Goal: Task Accomplishment & Management: Complete application form

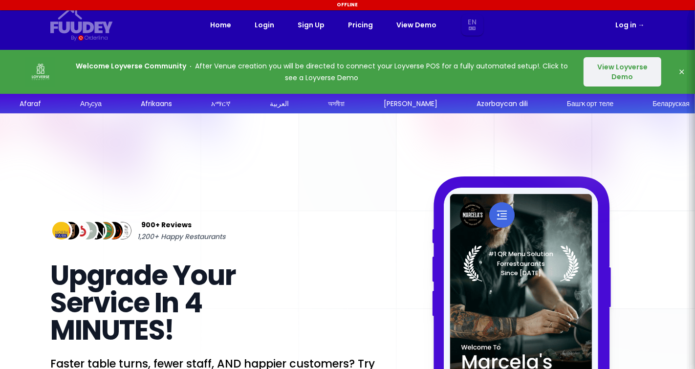
select select "en"
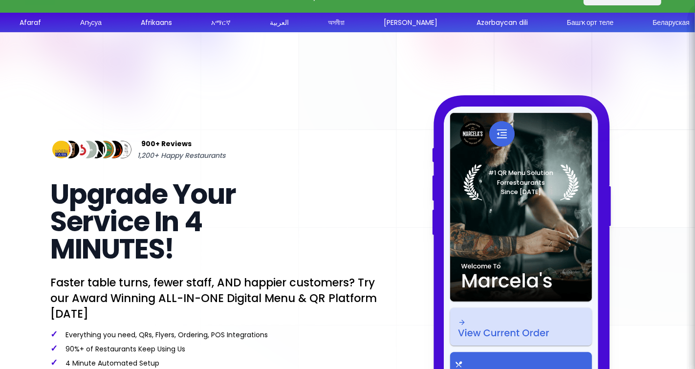
select select "en"
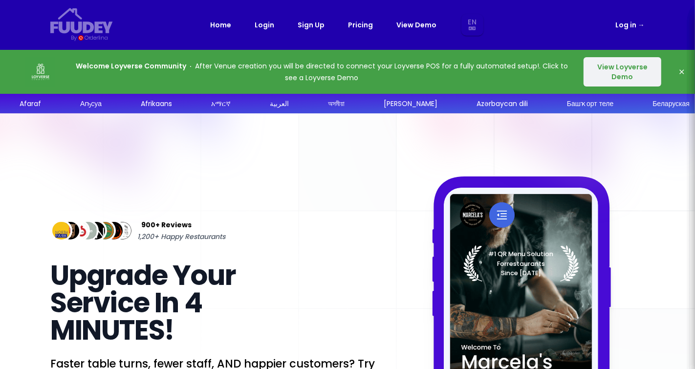
select select "en"
click at [303, 27] on link "Sign Up" at bounding box center [311, 25] width 27 height 12
select select "en"
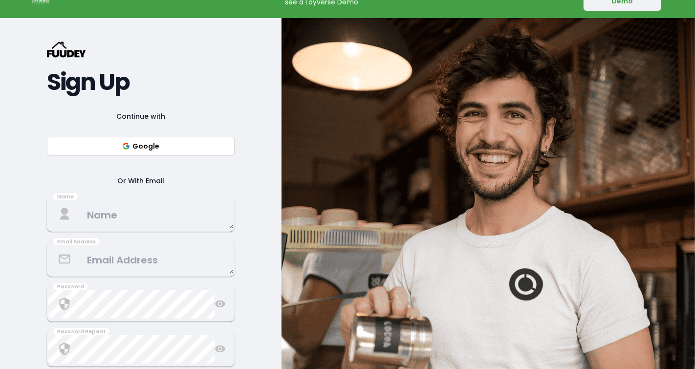
select select "en"
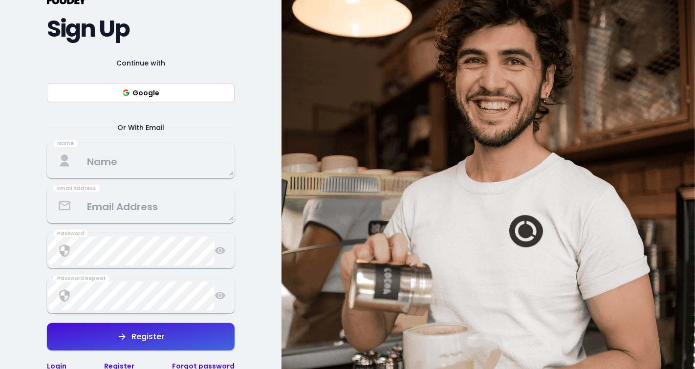
select select "en"
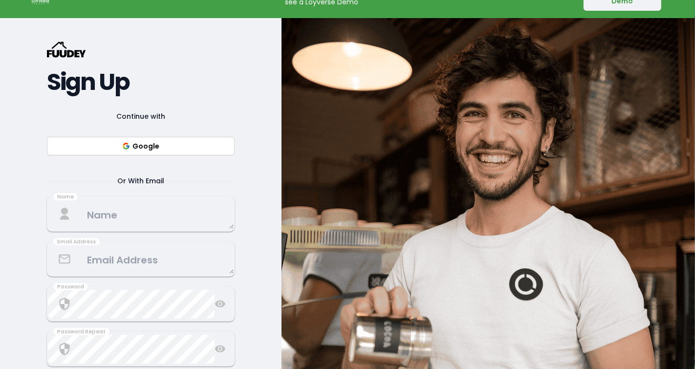
scroll to position [96, 0]
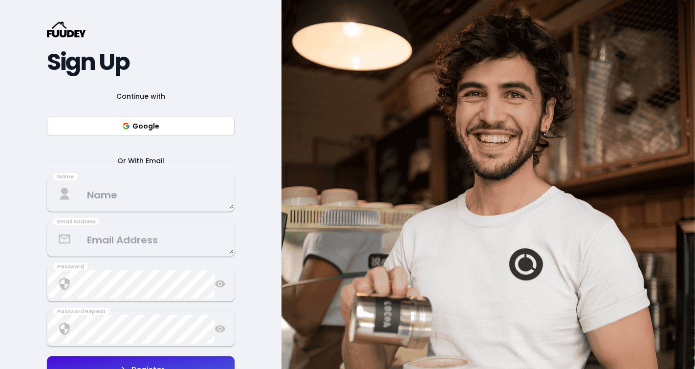
select select "en"
click at [205, 121] on button "Google" at bounding box center [141, 126] width 188 height 19
select select "en"
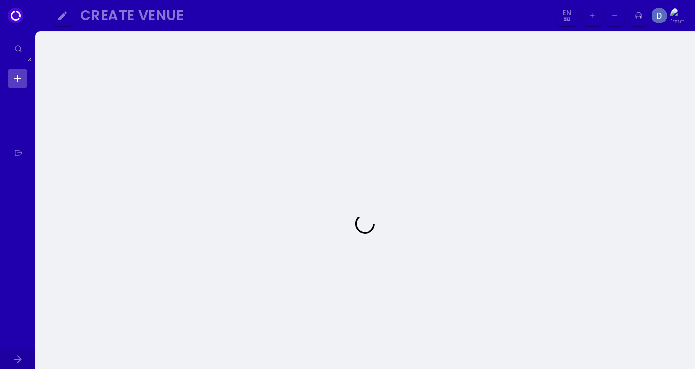
select select "en"
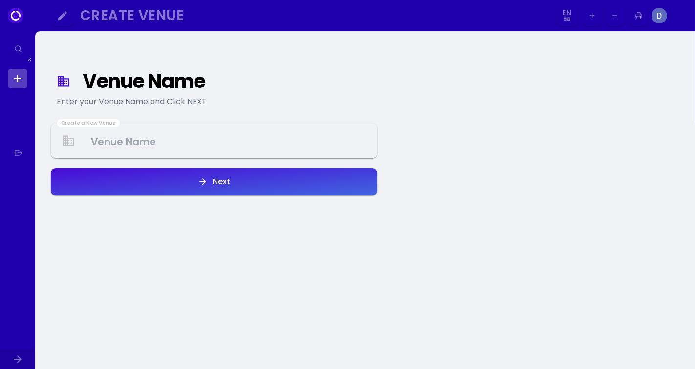
click at [349, 146] on Venue at bounding box center [214, 141] width 325 height 29
select select "en"
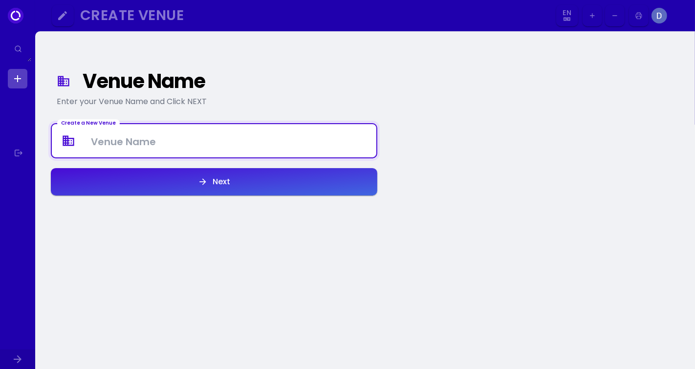
click at [487, 127] on div "Venue Name Enter your Venue Name and Click NEXT Create a New Venue Next" at bounding box center [365, 223] width 660 height 385
select select "en"
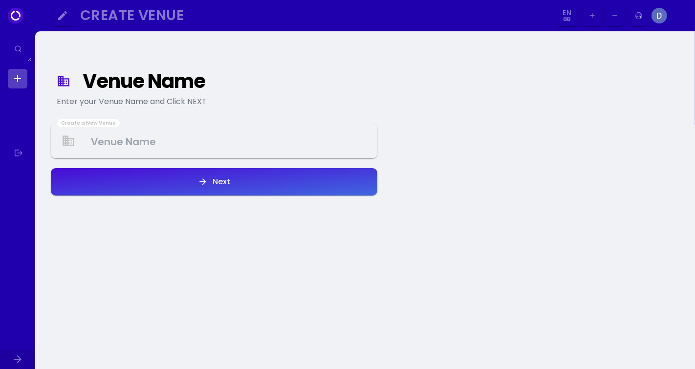
click at [16, 78] on link at bounding box center [18, 79] width 20 height 20
select select "en"
click at [202, 154] on Venue at bounding box center [214, 141] width 325 height 29
select select "en"
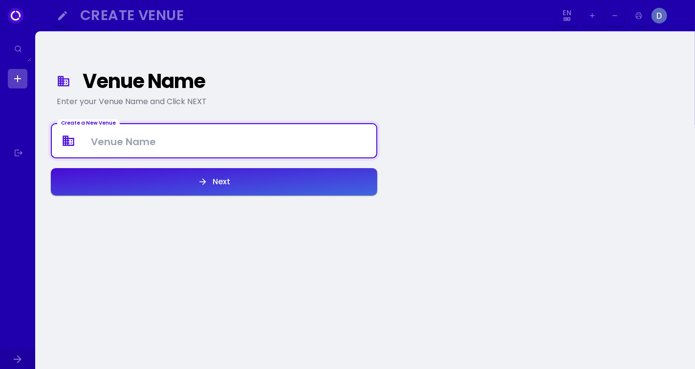
select select "en"
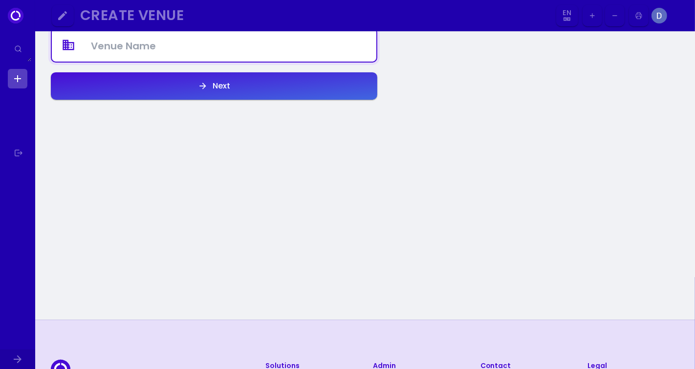
select select "en"
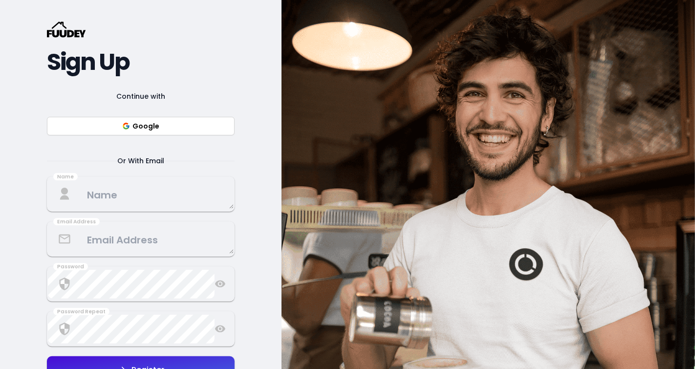
select select "en"
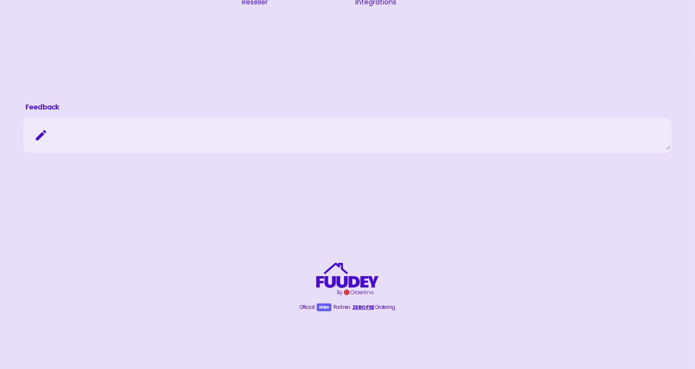
select select "en"
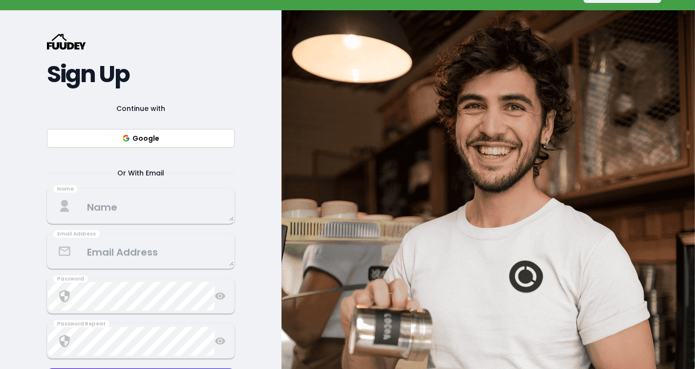
scroll to position [77, 0]
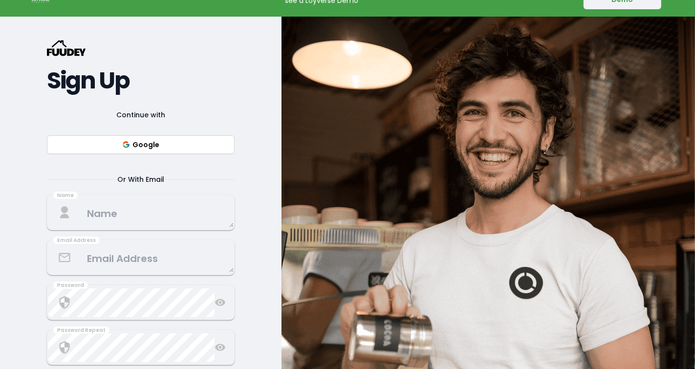
select select "en"
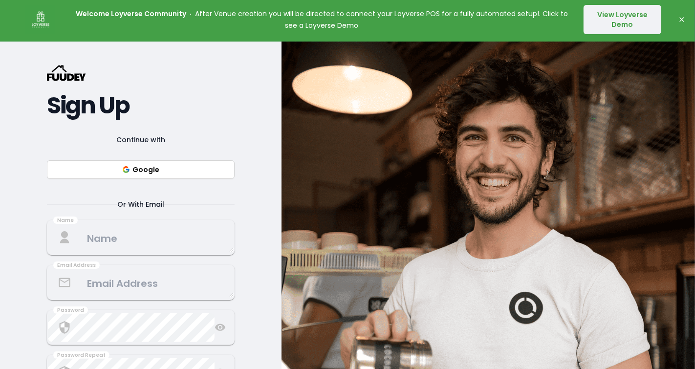
scroll to position [0, 0]
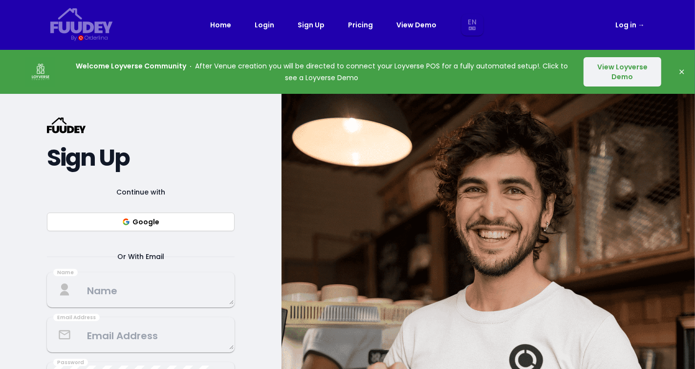
click at [617, 69] on button "View Loyverse Demo" at bounding box center [623, 71] width 78 height 29
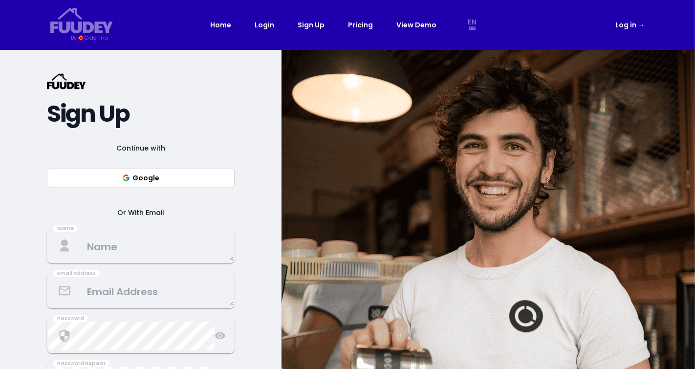
select select "en"
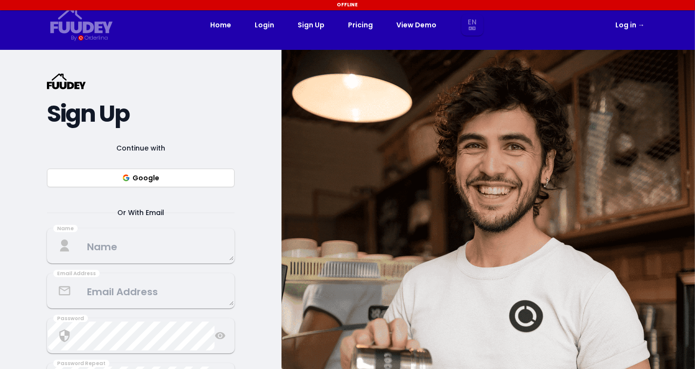
select select "en"
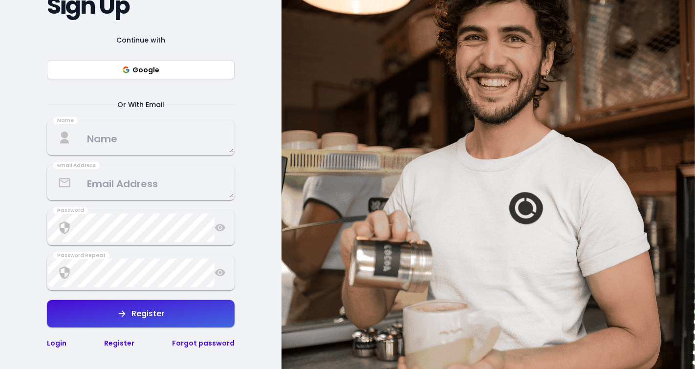
scroll to position [108, 0]
select select "en"
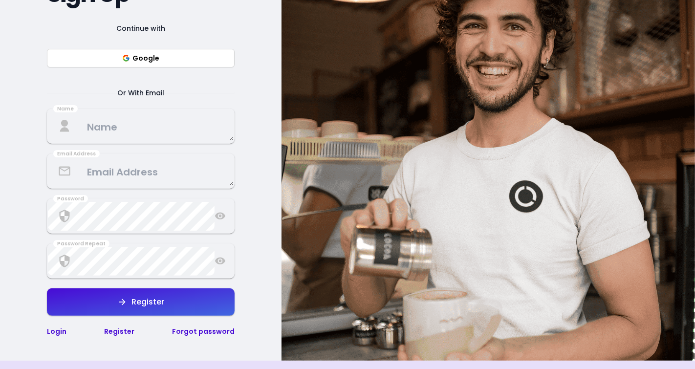
scroll to position [0, 0]
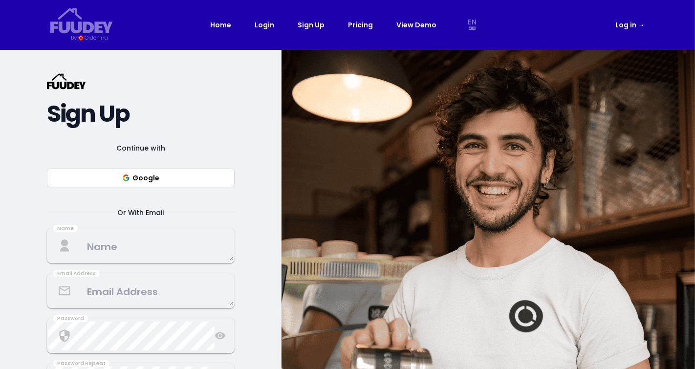
select select "en"
click at [629, 28] on link "Log in →" at bounding box center [629, 25] width 29 height 12
select select "en"
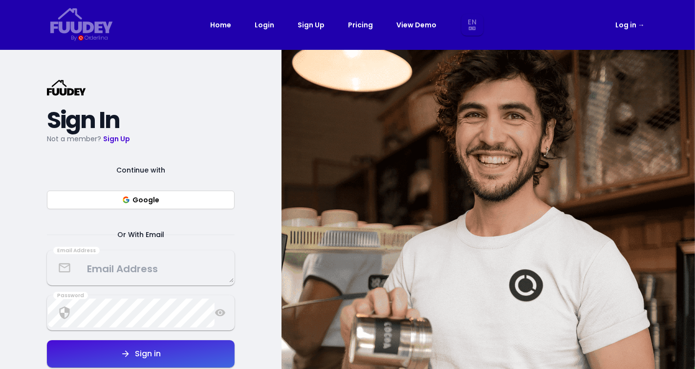
click at [118, 209] on button "Google" at bounding box center [141, 200] width 188 height 19
select select "en"
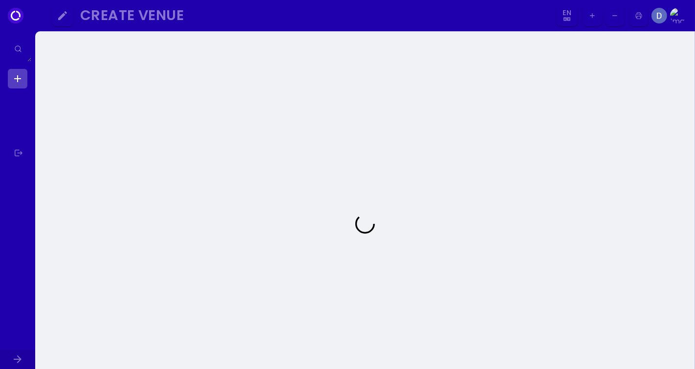
select select "en"
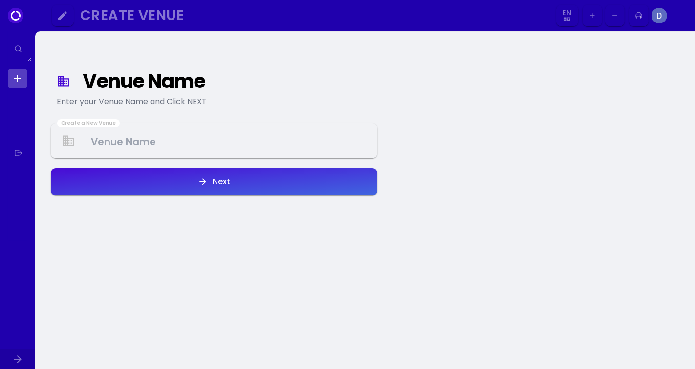
click at [305, 147] on Venue at bounding box center [214, 141] width 325 height 29
select select "en"
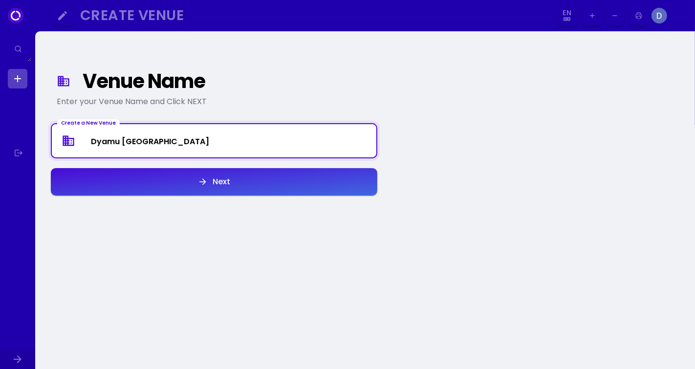
type Venue "Dyamu [GEOGRAPHIC_DATA]"
click at [306, 185] on button "Next" at bounding box center [214, 181] width 326 height 27
select select "en"
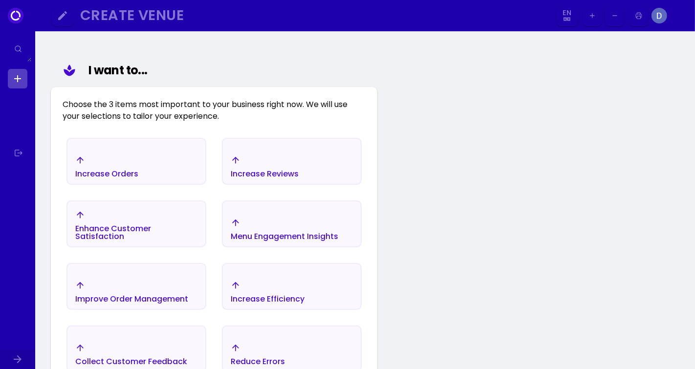
scroll to position [113, 0]
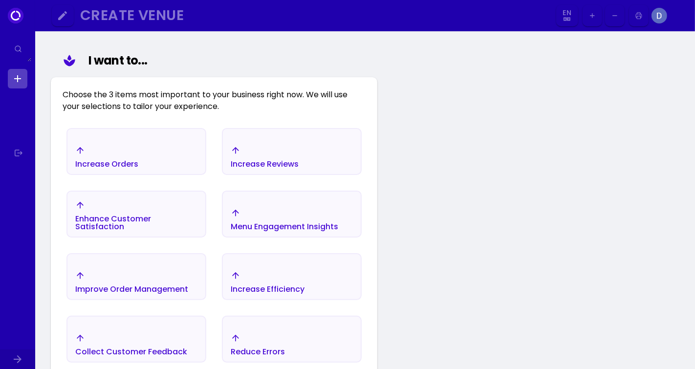
click at [167, 280] on div "Improve Order Management" at bounding box center [131, 282] width 113 height 22
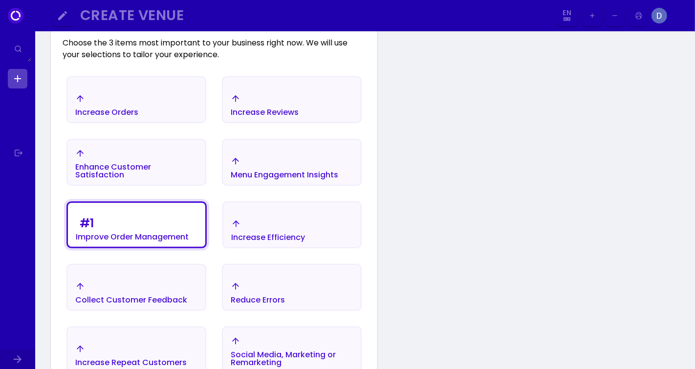
scroll to position [167, 0]
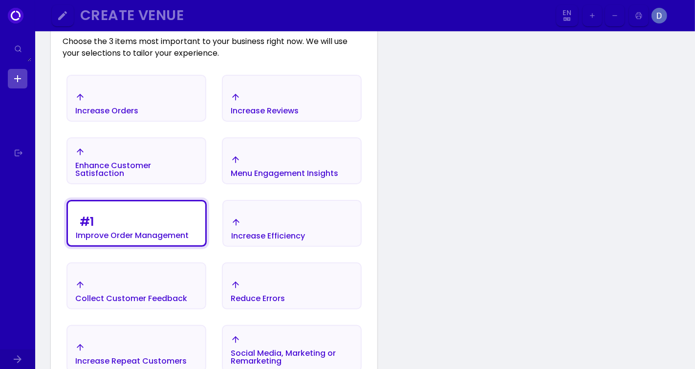
select select "en"
click at [173, 300] on div "Collect Customer Feedback" at bounding box center [131, 299] width 112 height 8
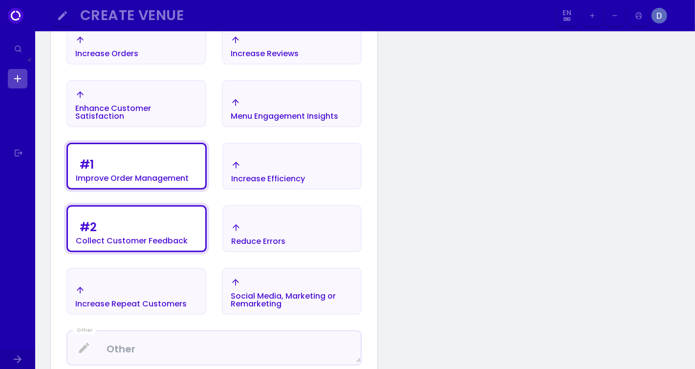
scroll to position [225, 0]
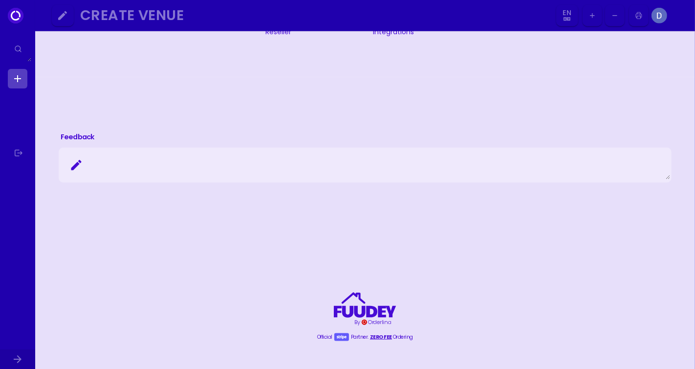
select select "en"
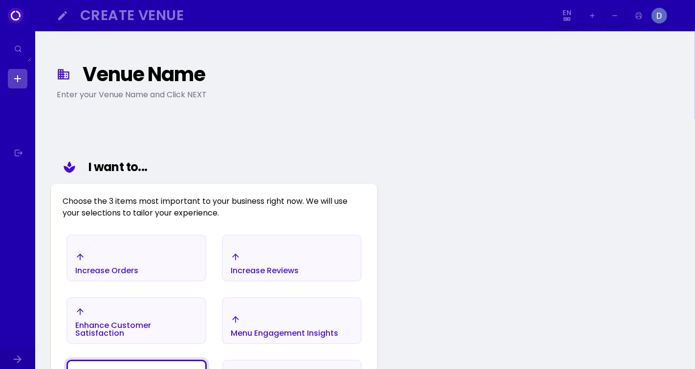
scroll to position [0, 0]
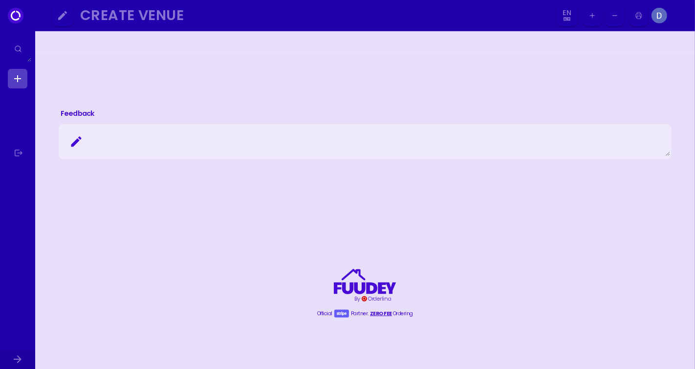
select select "en"
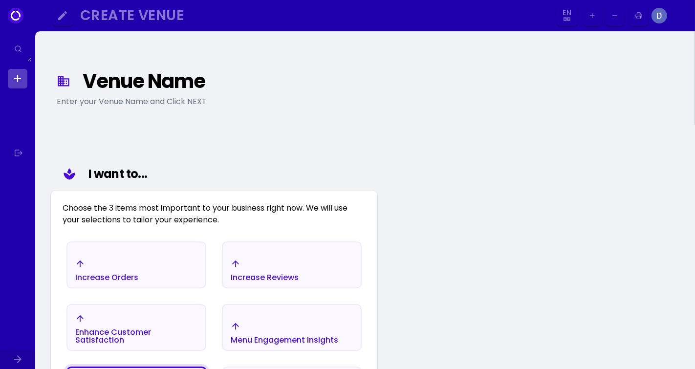
select select "en"
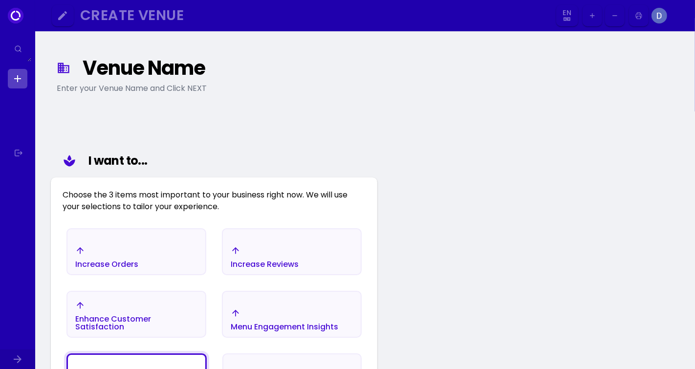
scroll to position [14, 0]
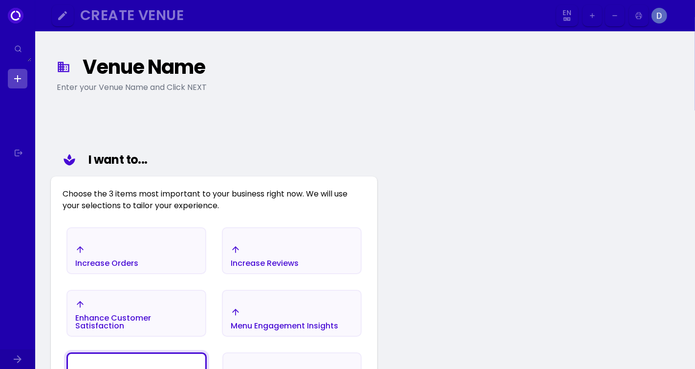
select select "en"
click at [329, 258] on div "Increase Reviews" at bounding box center [292, 256] width 138 height 34
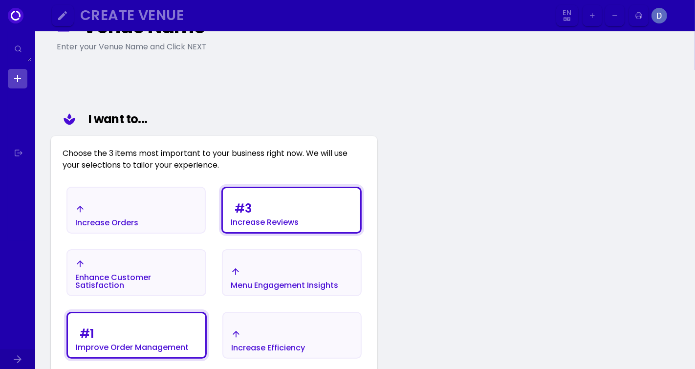
scroll to position [63, 0]
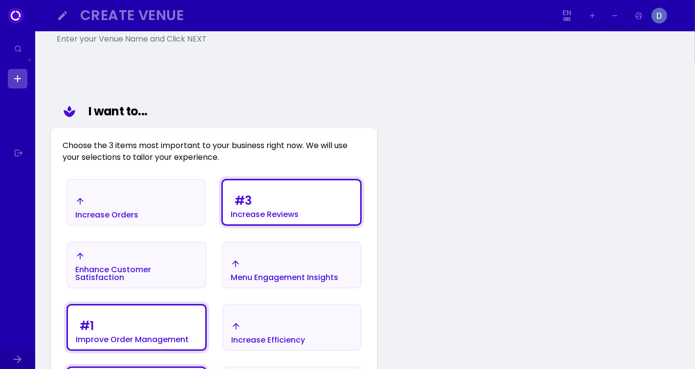
click at [117, 207] on div "Increase Orders" at bounding box center [106, 207] width 63 height 22
click at [125, 278] on div "Enhance Customer Satisfaction" at bounding box center [136, 274] width 122 height 16
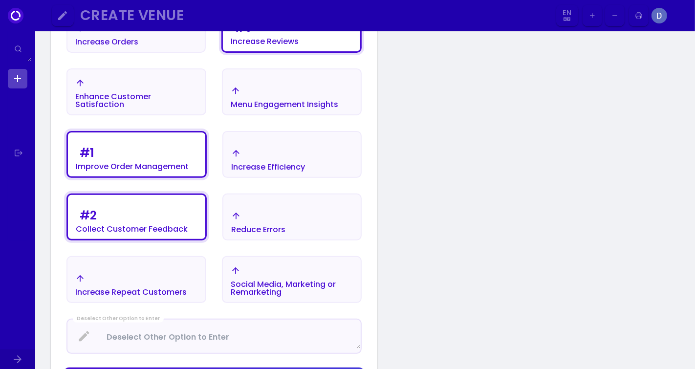
select select "en"
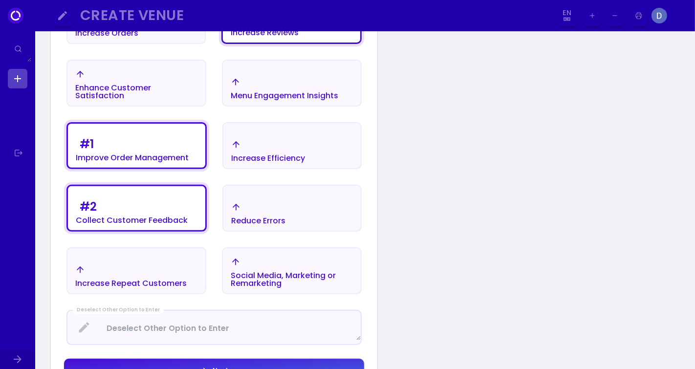
select select "en"
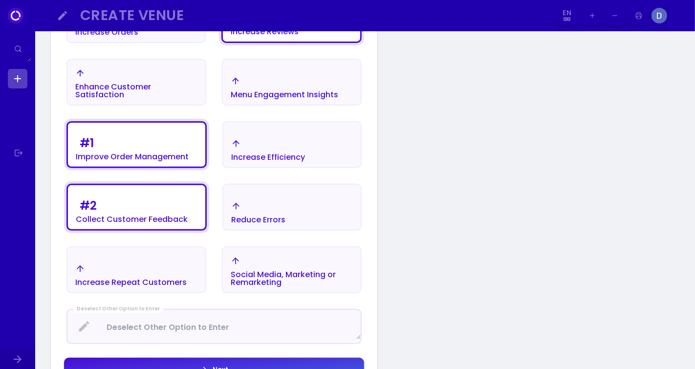
click at [294, 369] on button "Next" at bounding box center [214, 369] width 300 height 23
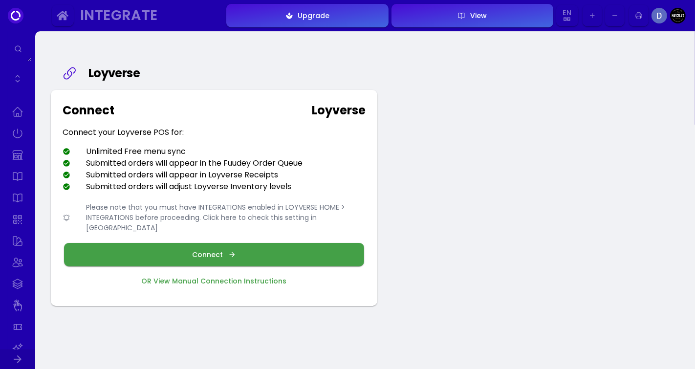
click at [293, 252] on button "Connect" at bounding box center [214, 254] width 300 height 23
click at [228, 251] on icon "button" at bounding box center [232, 255] width 8 height 8
